Goal: Use online tool/utility: Utilize a website feature to perform a specific function

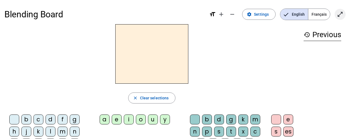
click at [339, 10] on span "Enter full screen" at bounding box center [340, 14] width 13 height 13
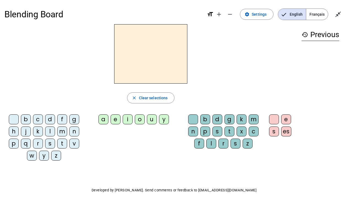
click at [62, 131] on div "m" at bounding box center [62, 131] width 10 height 10
click at [102, 120] on div "a" at bounding box center [103, 119] width 10 height 10
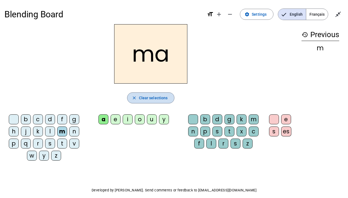
click at [140, 98] on span "Clear selections" at bounding box center [153, 98] width 29 height 7
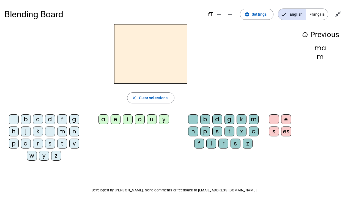
click at [74, 139] on div "v" at bounding box center [74, 144] width 10 height 10
click at [103, 120] on div "a" at bounding box center [103, 119] width 10 height 10
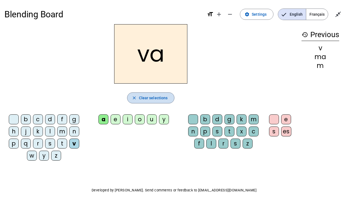
click at [146, 99] on span "Clear selections" at bounding box center [153, 98] width 29 height 7
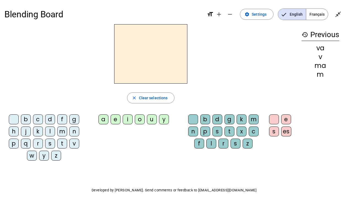
click at [62, 139] on div "t" at bounding box center [62, 144] width 10 height 10
click at [104, 121] on div "a" at bounding box center [103, 119] width 10 height 10
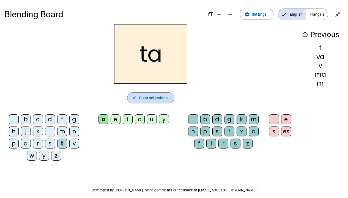
click at [145, 98] on span "Clear selections" at bounding box center [153, 98] width 29 height 7
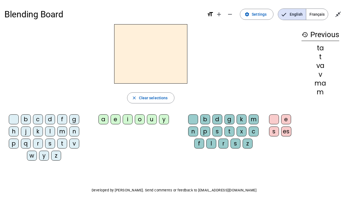
click at [49, 131] on div "l" at bounding box center [50, 131] width 10 height 10
click at [103, 121] on div "a" at bounding box center [103, 119] width 10 height 10
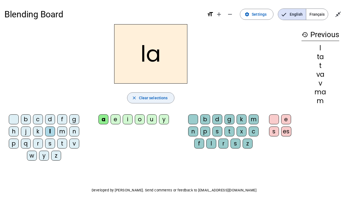
click at [151, 97] on span "Clear selections" at bounding box center [153, 98] width 29 height 7
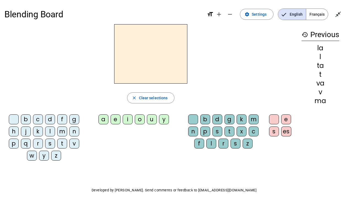
click at [49, 130] on div "l" at bounding box center [50, 131] width 10 height 10
click at [117, 117] on div "e" at bounding box center [115, 119] width 10 height 10
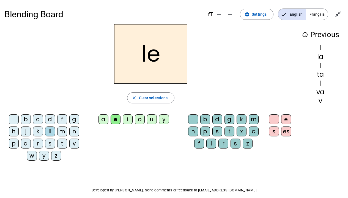
click at [26, 131] on div "j" at bounding box center [26, 131] width 10 height 10
click at [74, 132] on div "n" at bounding box center [74, 131] width 10 height 10
click at [49, 118] on div "d" at bounding box center [50, 119] width 10 height 10
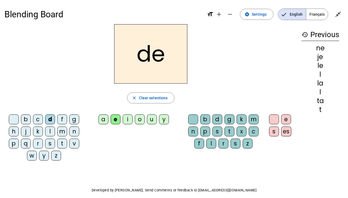
click at [151, 120] on div "u" at bounding box center [152, 119] width 10 height 10
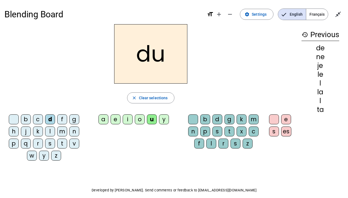
click at [60, 139] on div "t" at bounding box center [62, 144] width 10 height 10
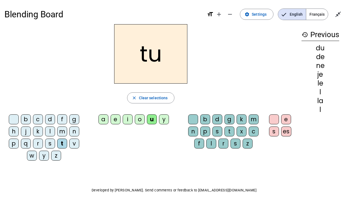
click at [51, 118] on div "d" at bounding box center [50, 119] width 10 height 10
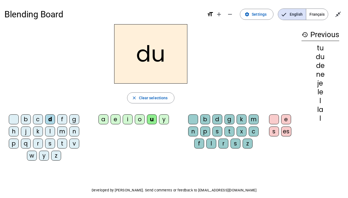
click at [23, 119] on div "b" at bounding box center [26, 119] width 10 height 10
click at [219, 132] on div "s" at bounding box center [217, 131] width 10 height 10
